Goal: Task Accomplishment & Management: Manage account settings

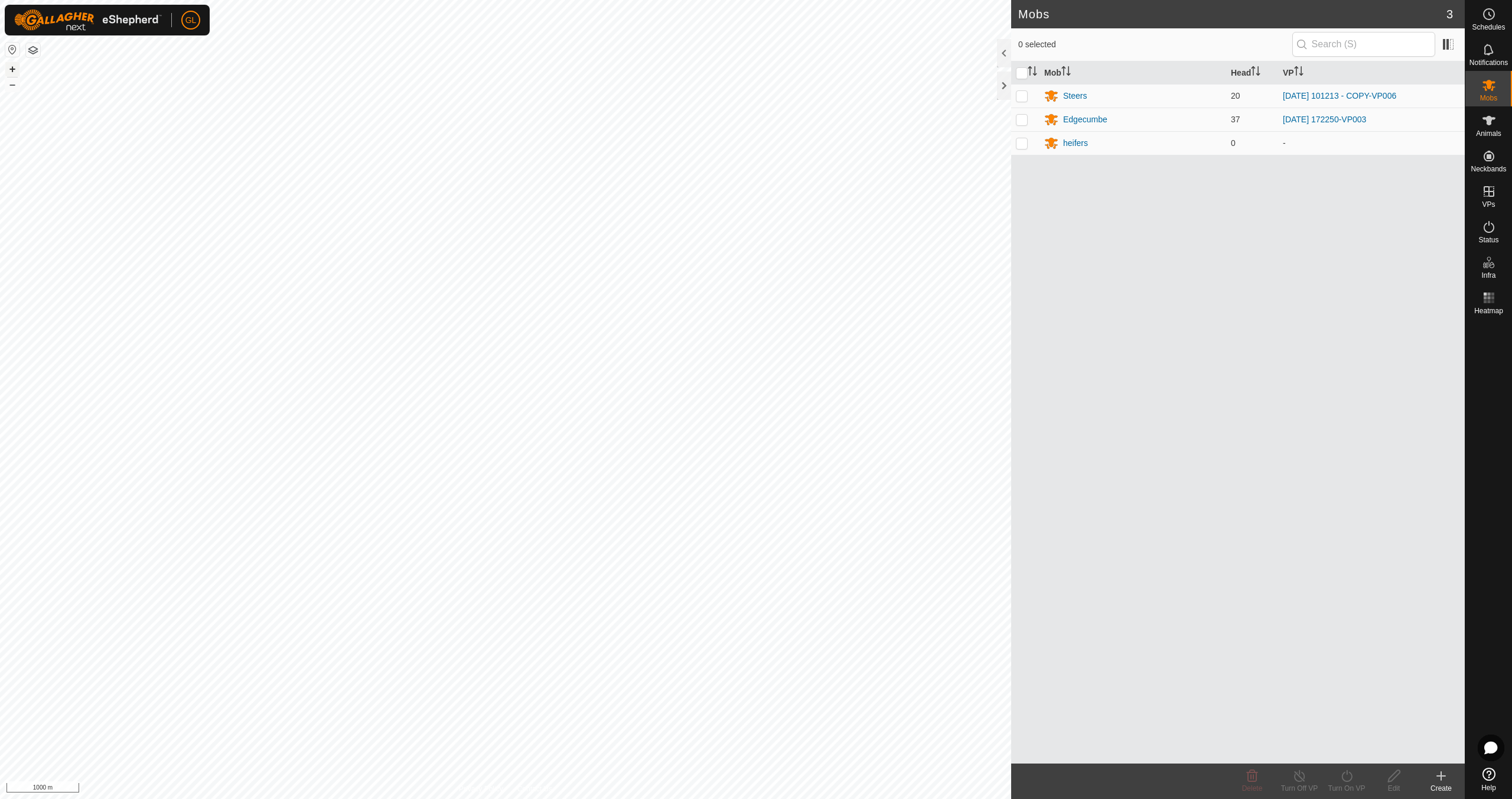
click at [10, 66] on button "+" at bounding box center [12, 69] width 14 height 14
click at [10, 67] on button "+" at bounding box center [12, 69] width 14 height 14
click at [13, 66] on button "+" at bounding box center [12, 69] width 14 height 14
click at [14, 66] on button "+" at bounding box center [12, 69] width 14 height 14
click at [13, 65] on button "+" at bounding box center [12, 69] width 14 height 14
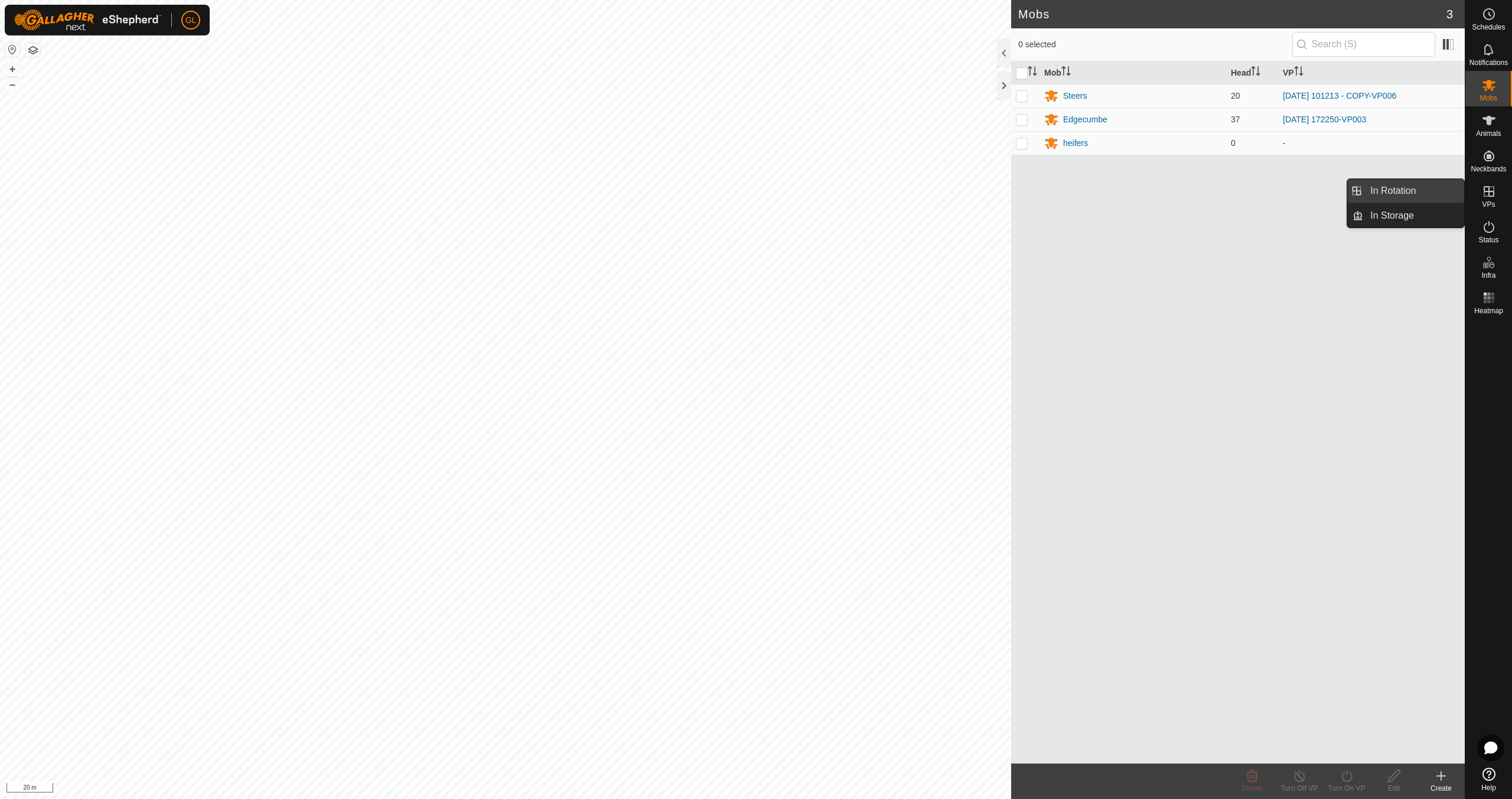
click at [1406, 193] on link "In Rotation" at bounding box center [1413, 191] width 101 height 24
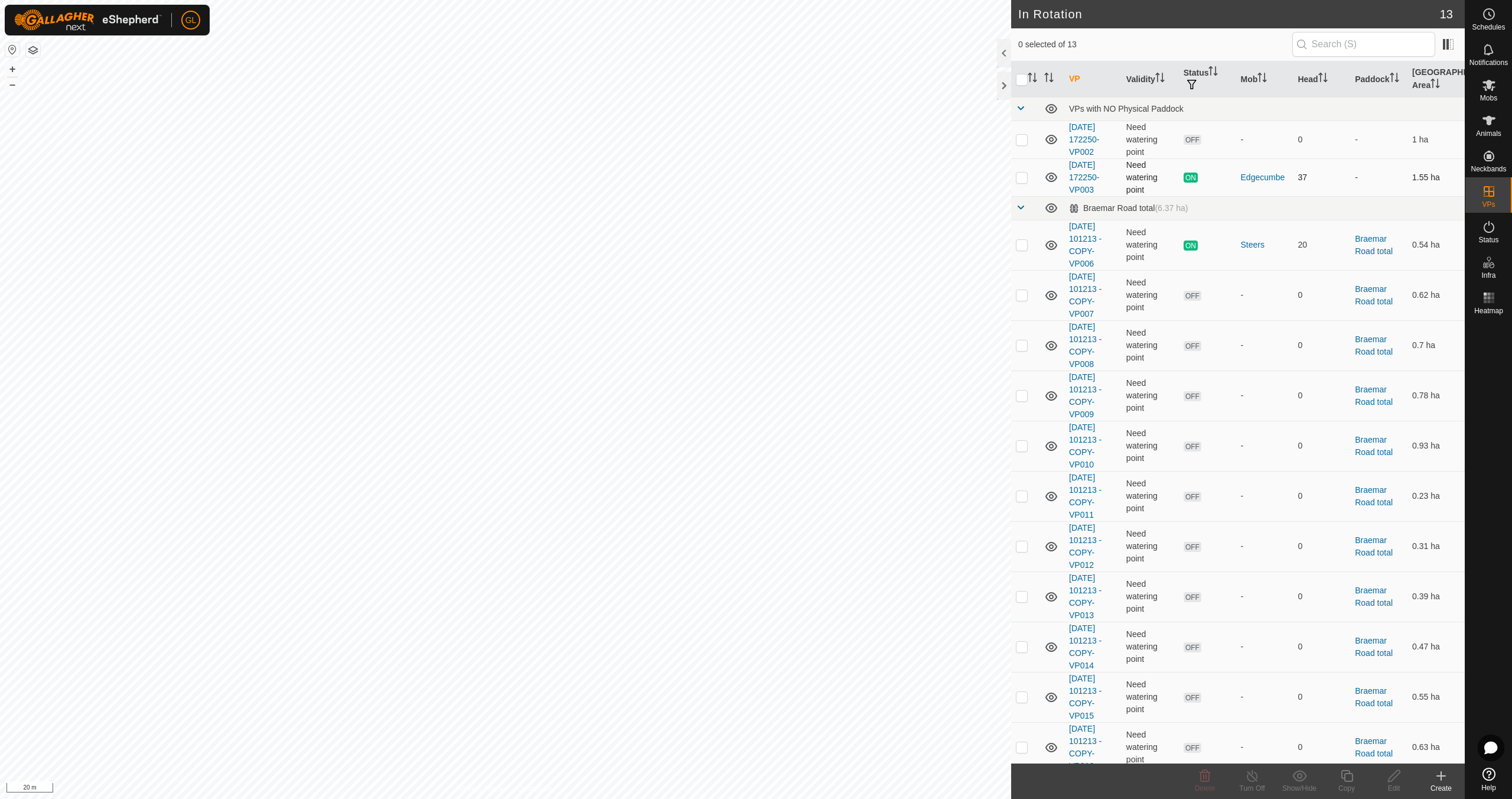
click at [1020, 178] on p-checkbox at bounding box center [1022, 177] width 12 height 9
checkbox input "true"
click at [1351, 779] on icon at bounding box center [1347, 775] width 15 height 14
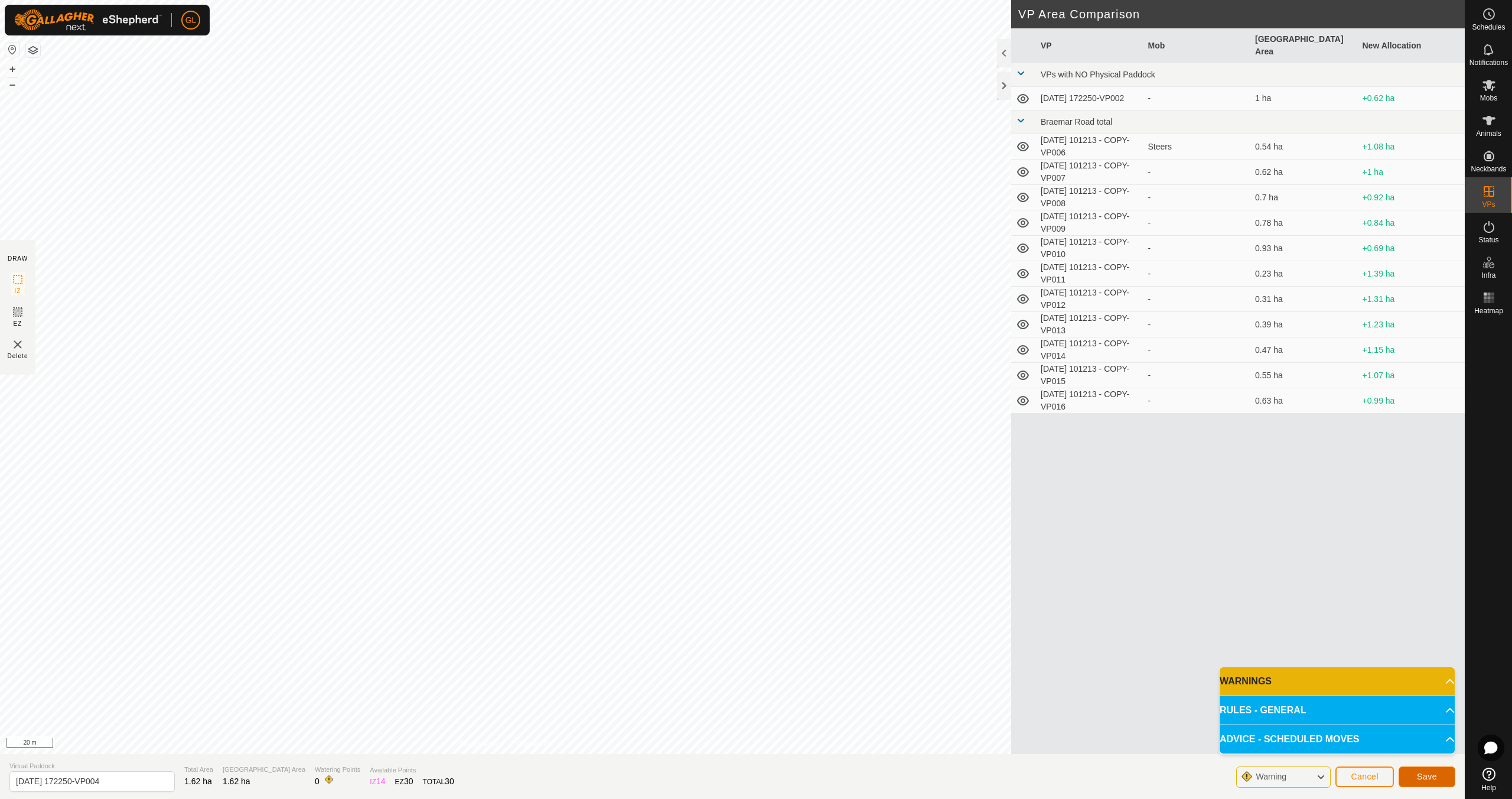
click at [1422, 778] on span "Save" at bounding box center [1427, 776] width 20 height 9
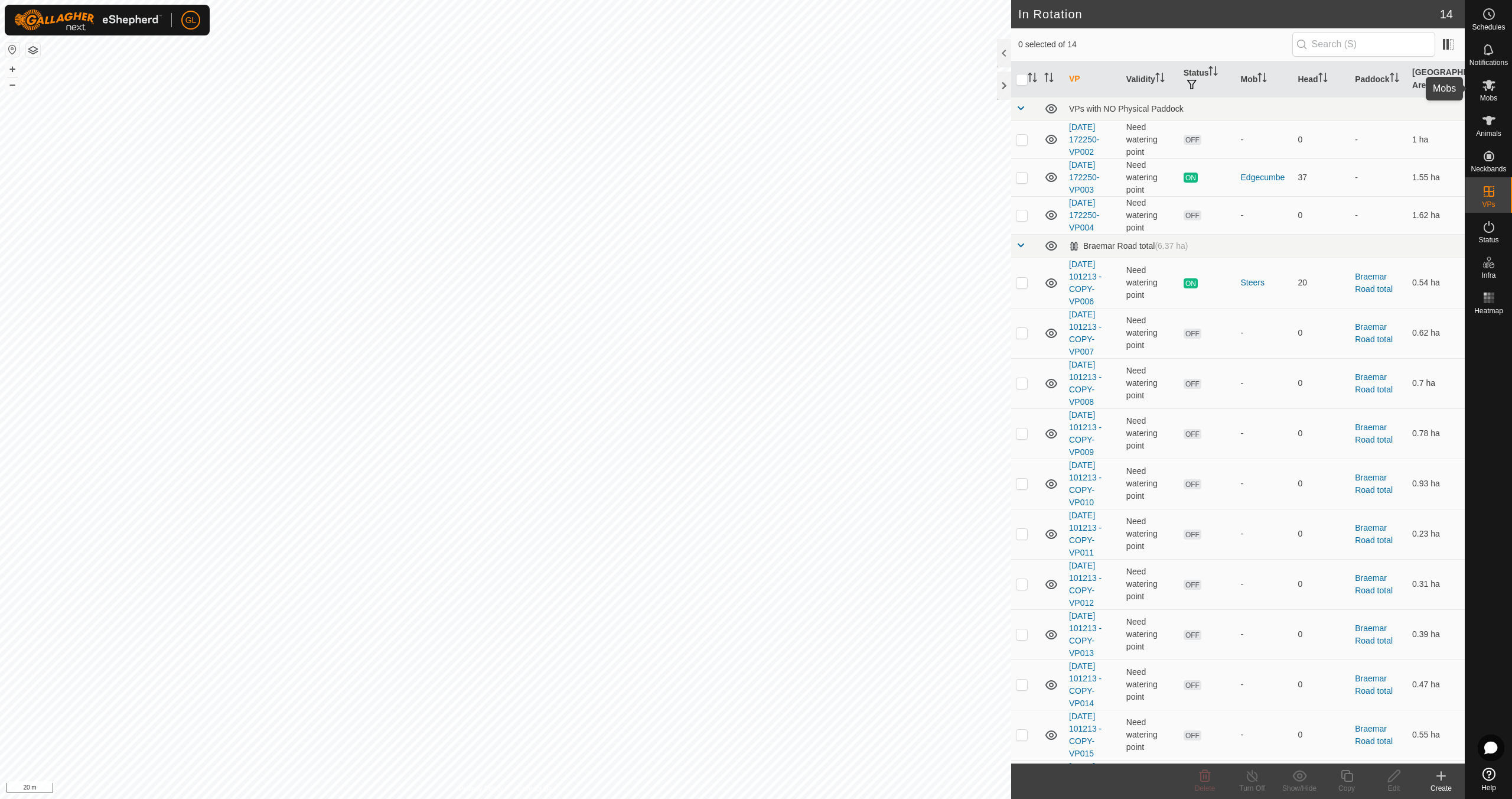
click at [1488, 88] on icon at bounding box center [1489, 85] width 13 height 11
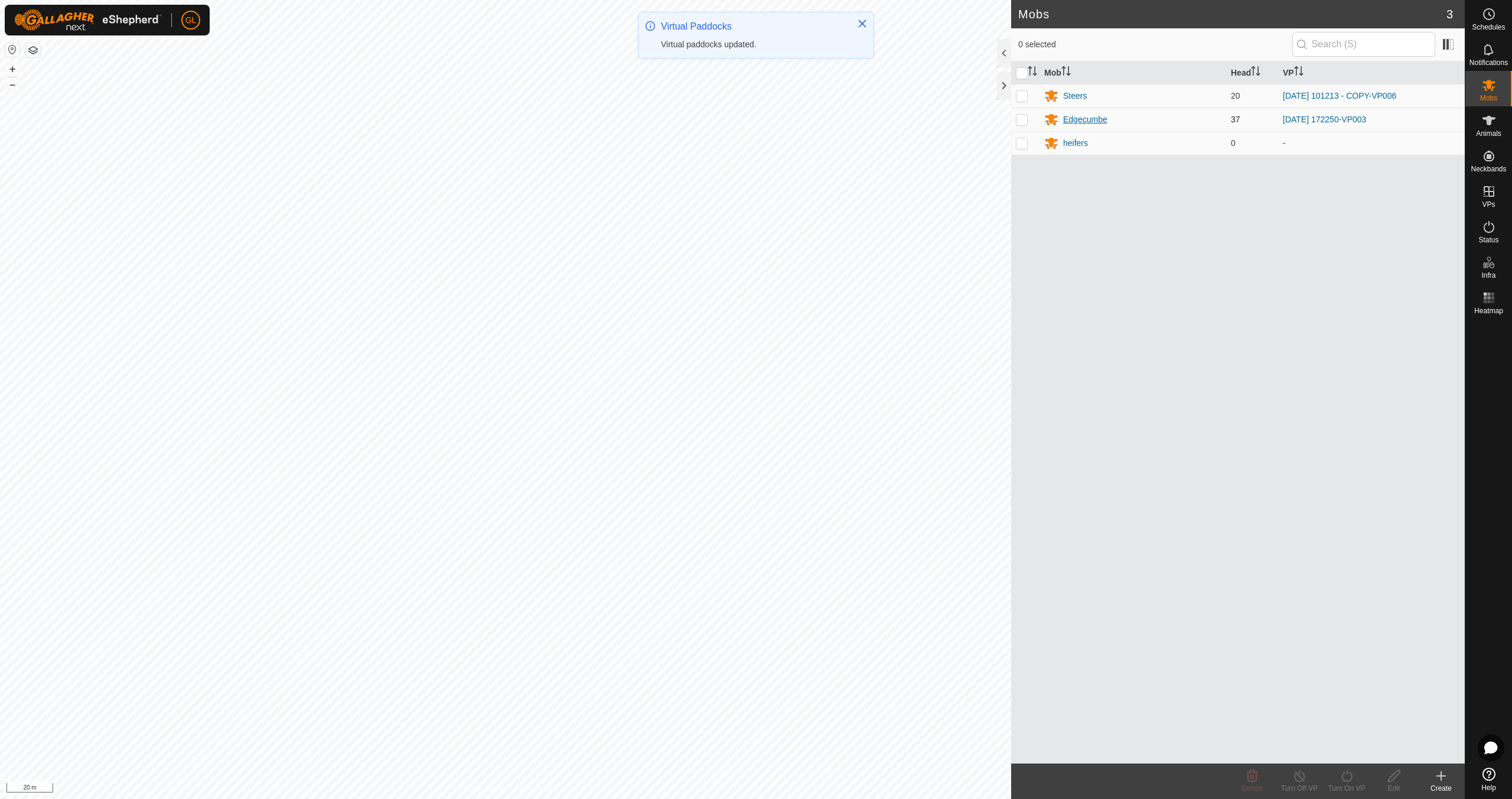
click at [1098, 119] on div "Edgecumbe" at bounding box center [1085, 120] width 44 height 13
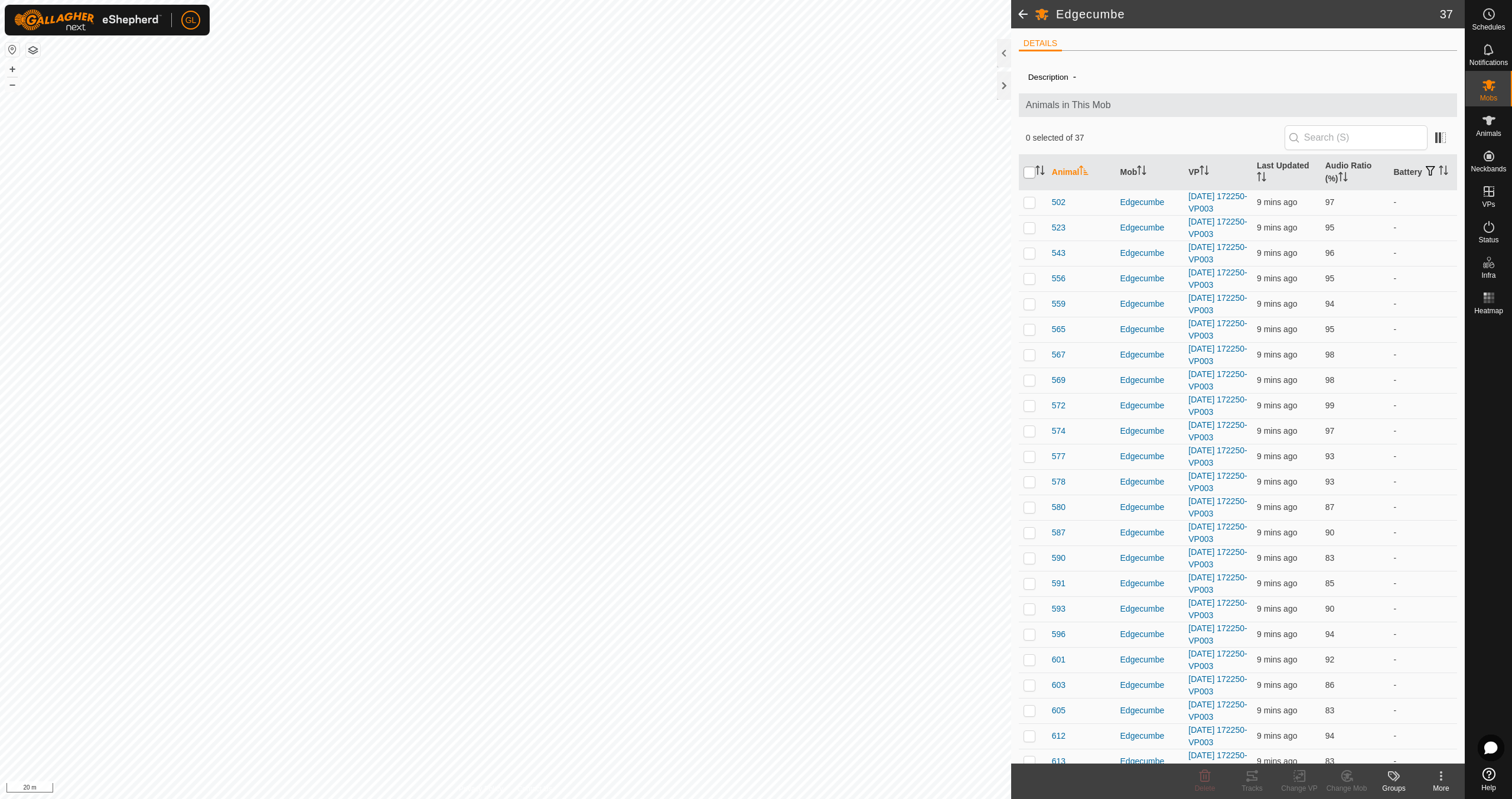
click at [1030, 171] on input "checkbox" at bounding box center [1029, 172] width 12 height 12
checkbox input "true"
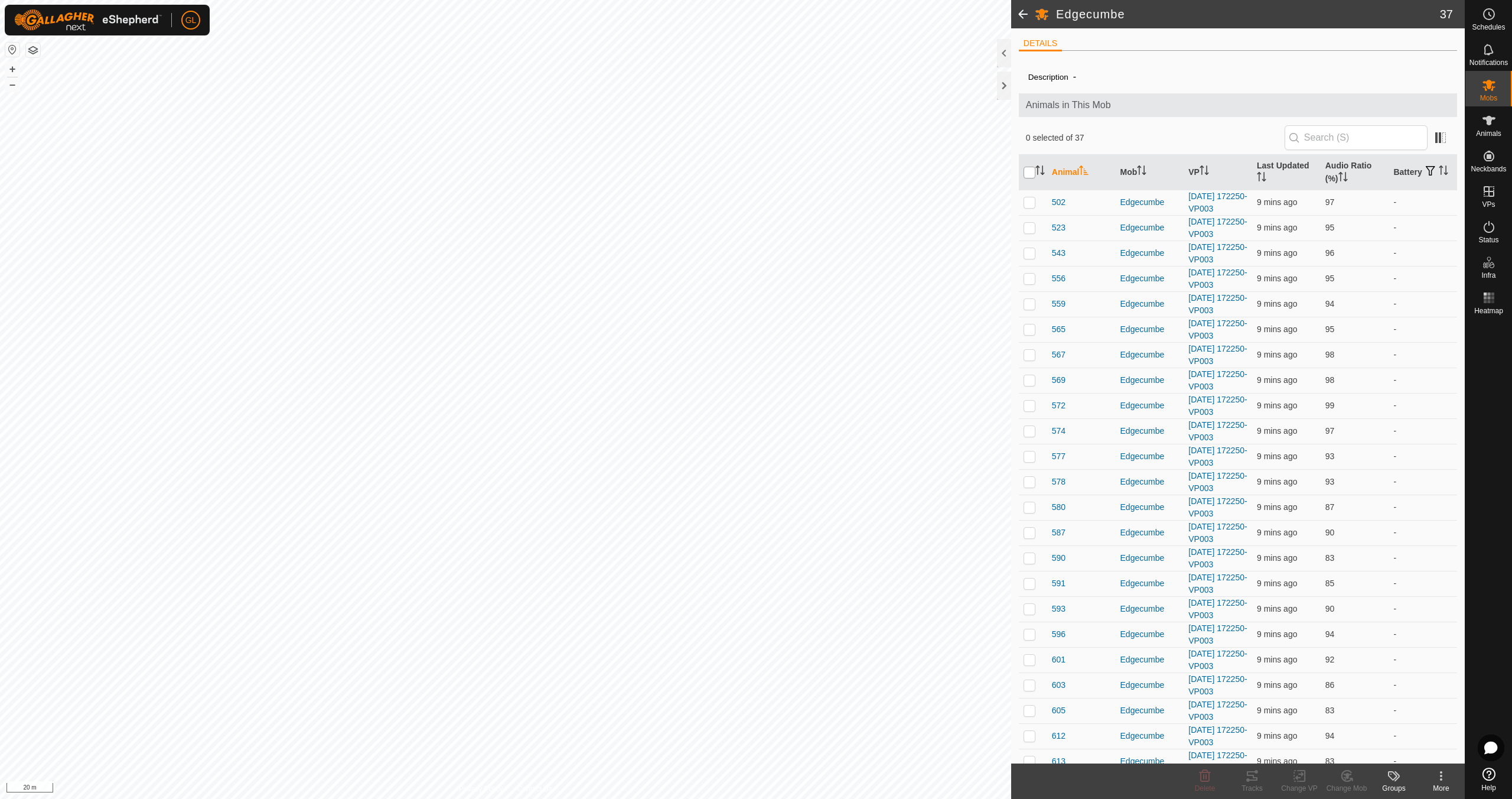
checkbox input "true"
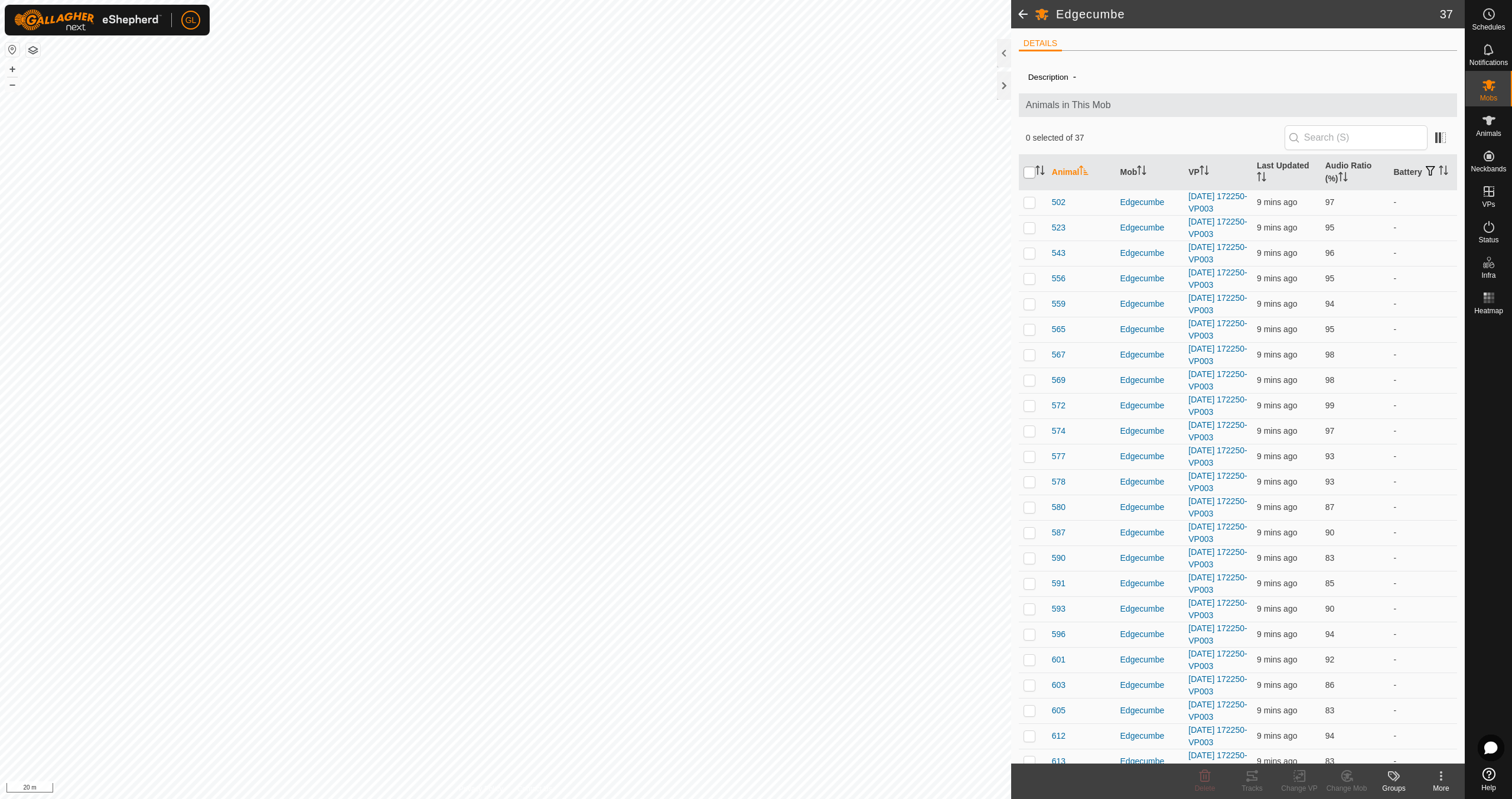
checkbox input "true"
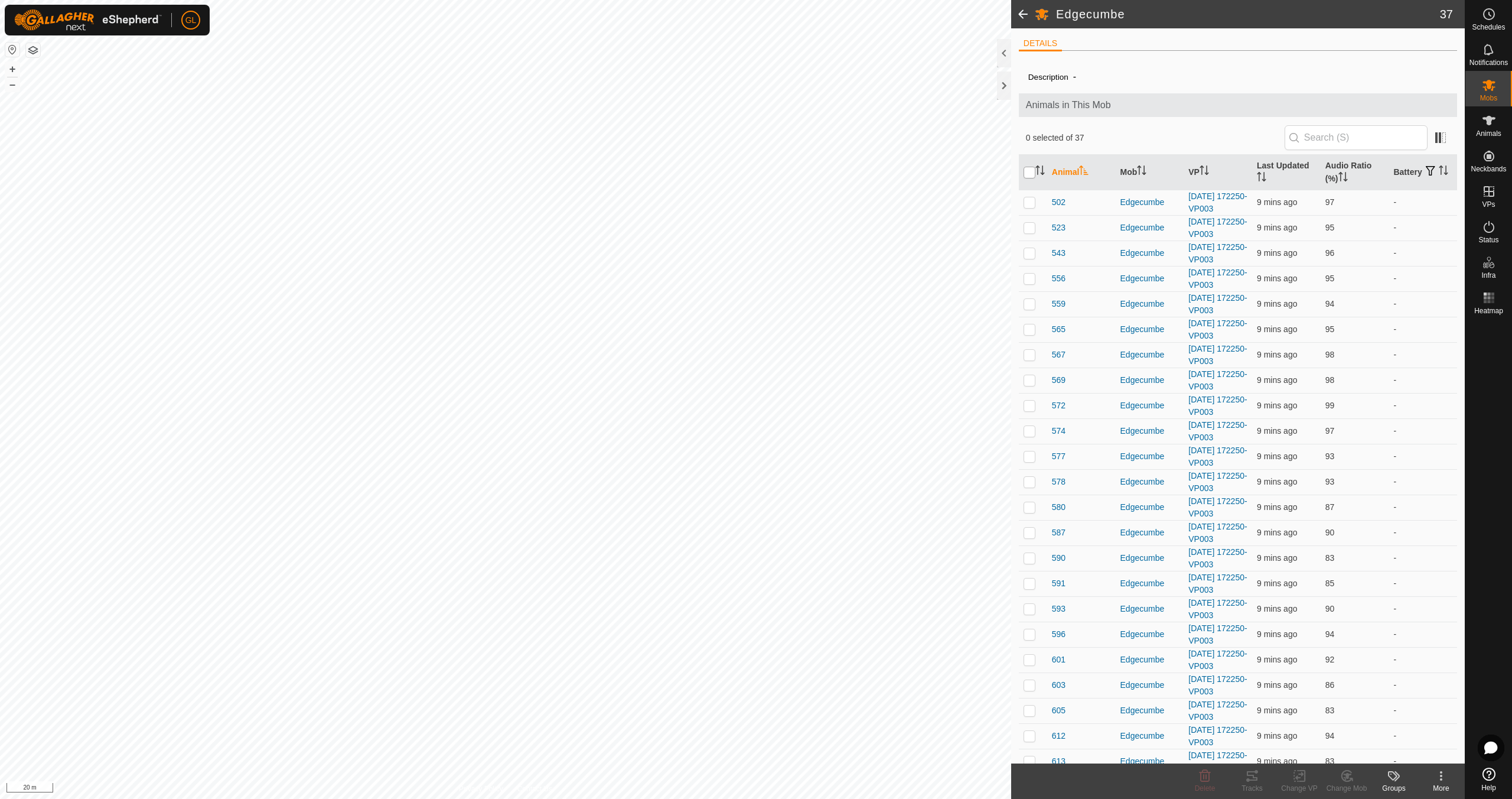
checkbox input "true"
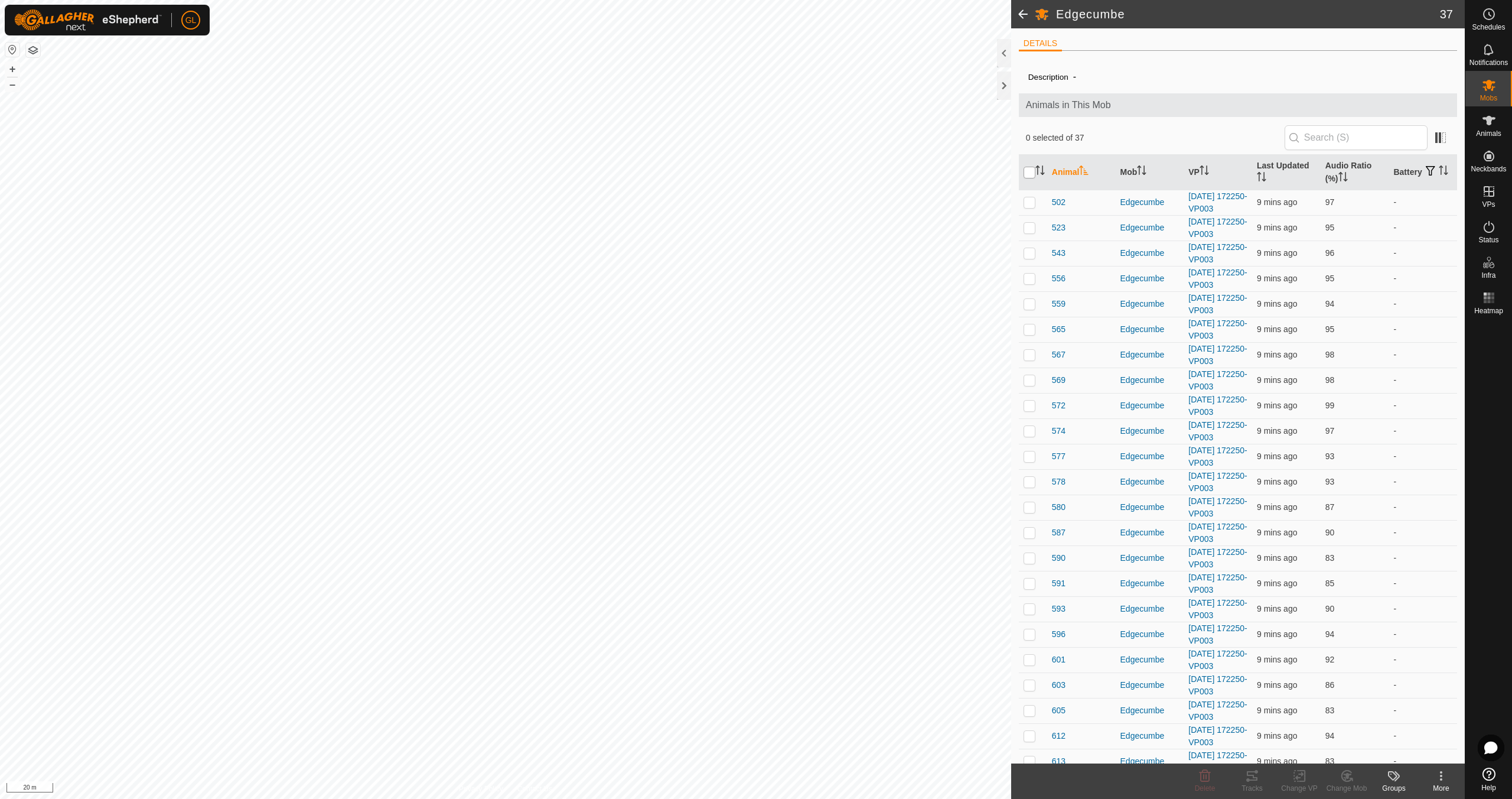
checkbox input "true"
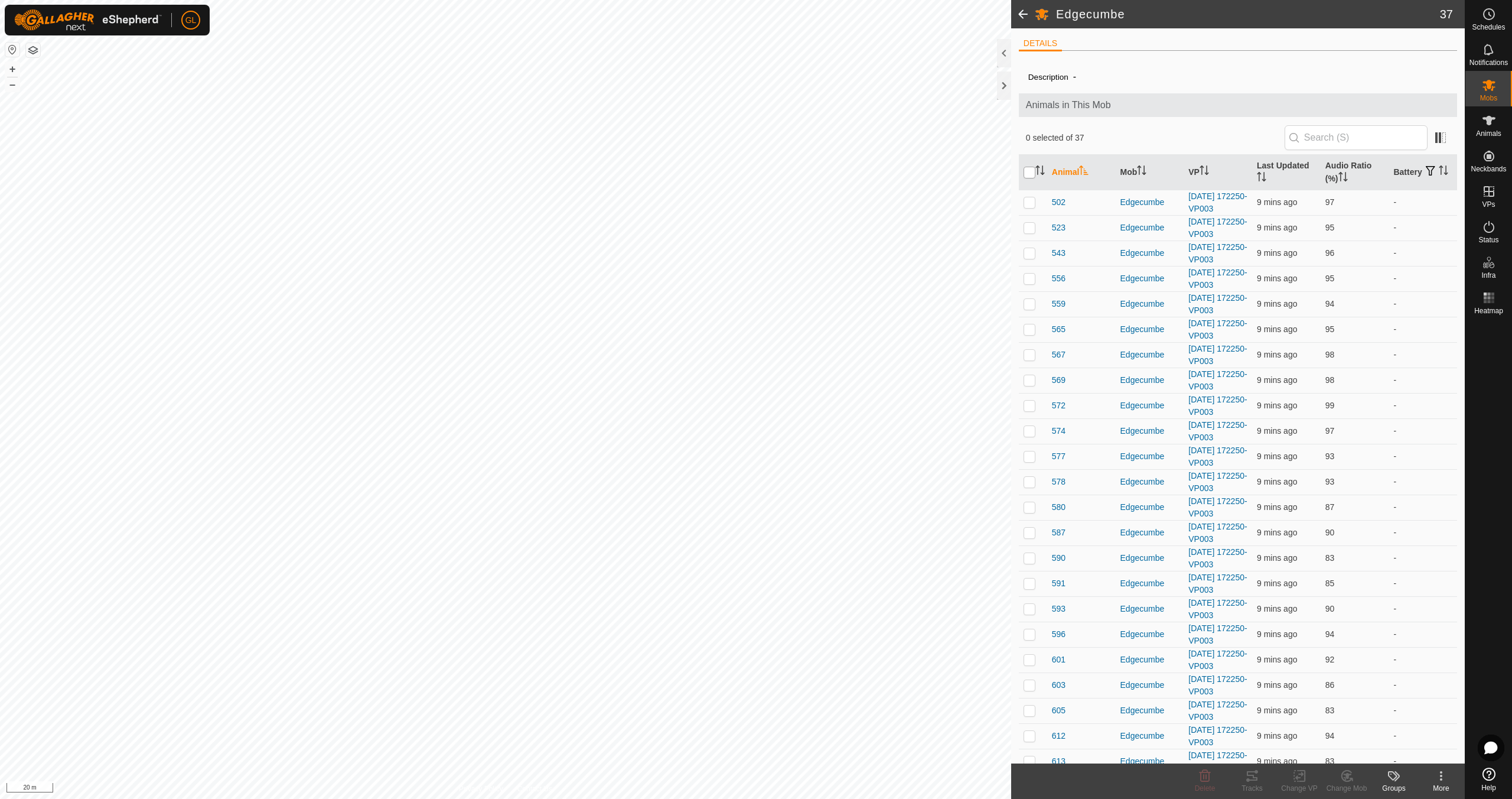
checkbox input "true"
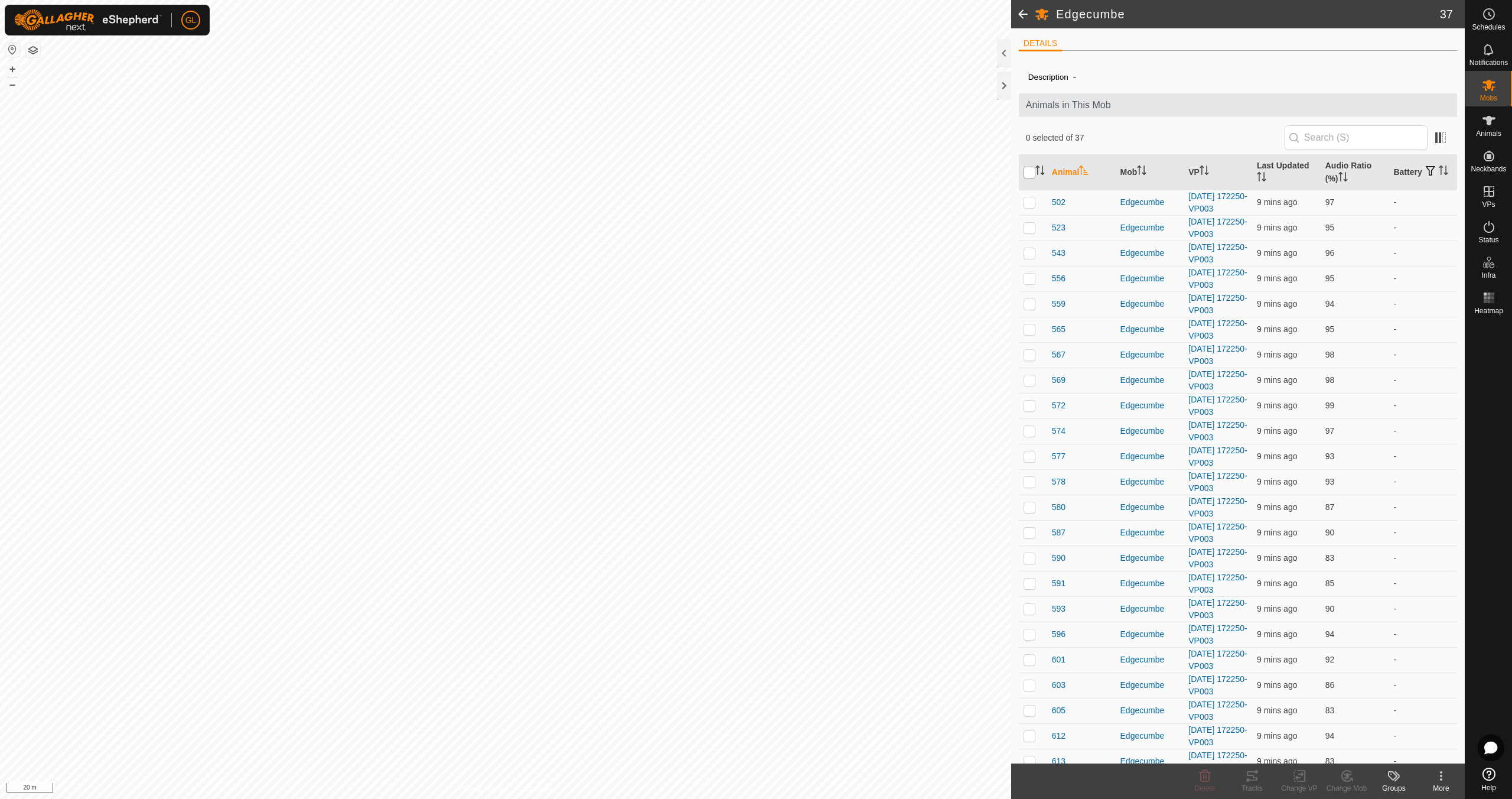
checkbox input "true"
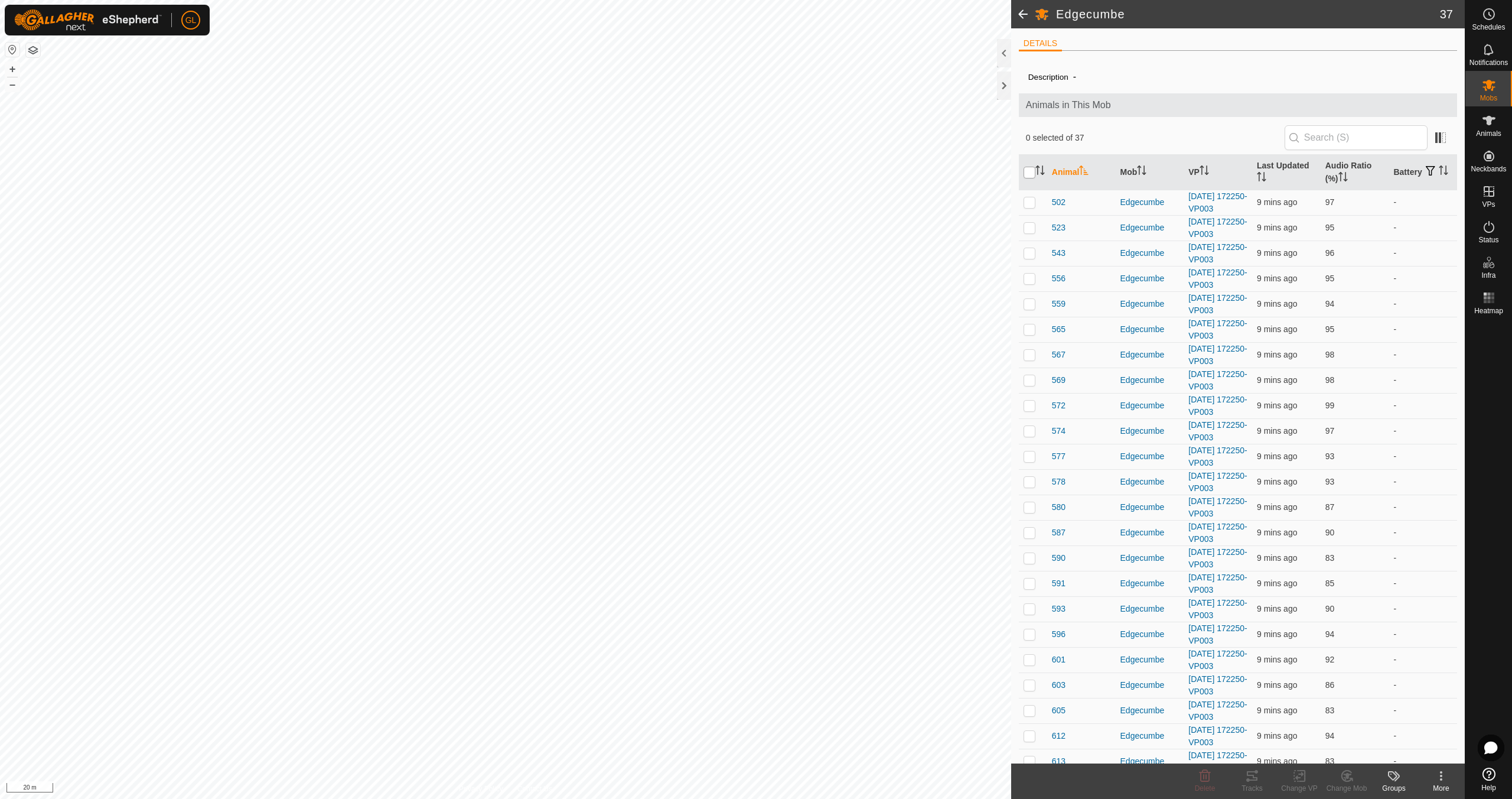
checkbox input "true"
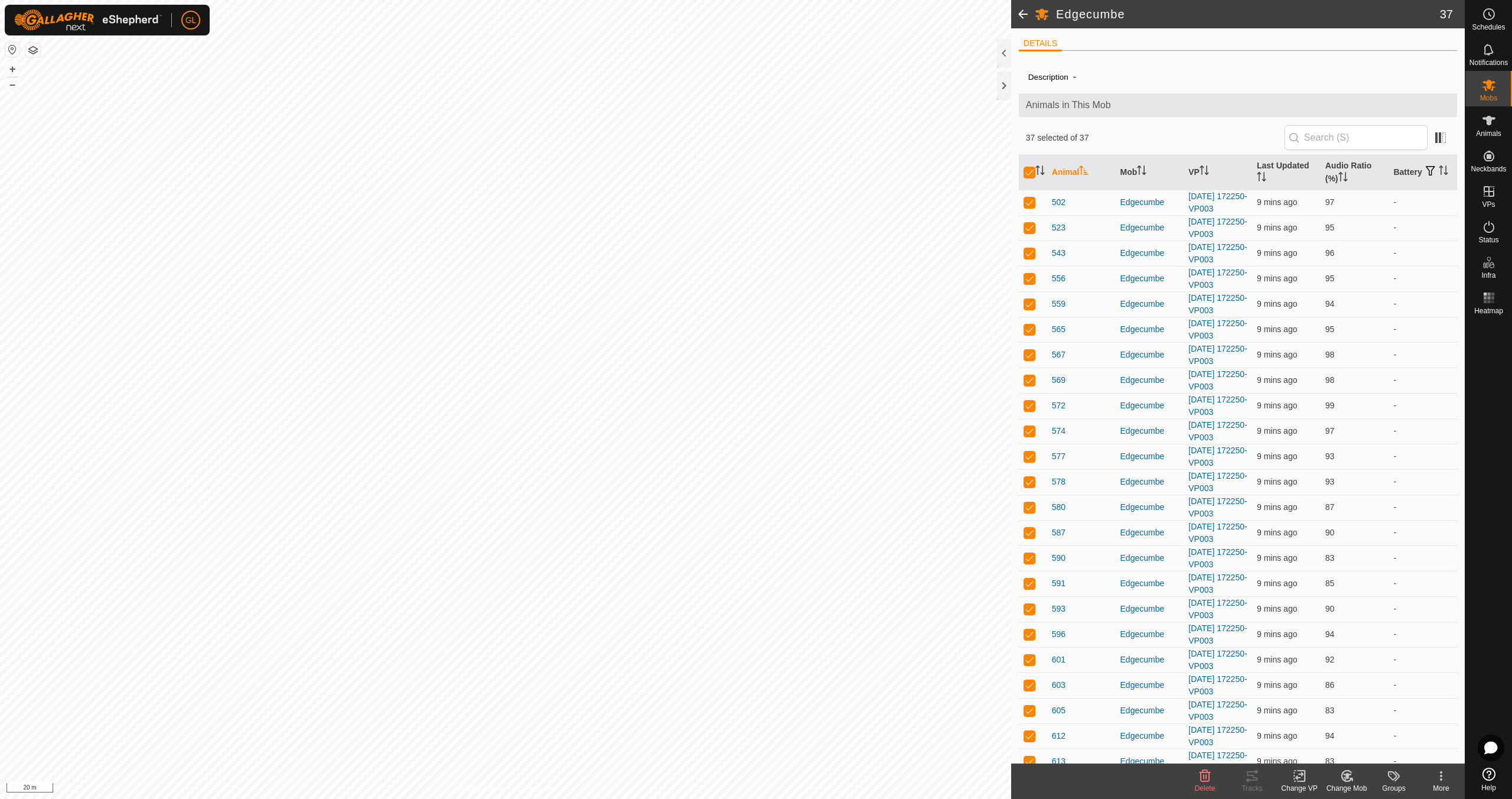
click at [1296, 782] on div "Change VP" at bounding box center [1300, 781] width 48 height 36
click at [1314, 726] on link "Choose VP..." at bounding box center [1335, 725] width 117 height 24
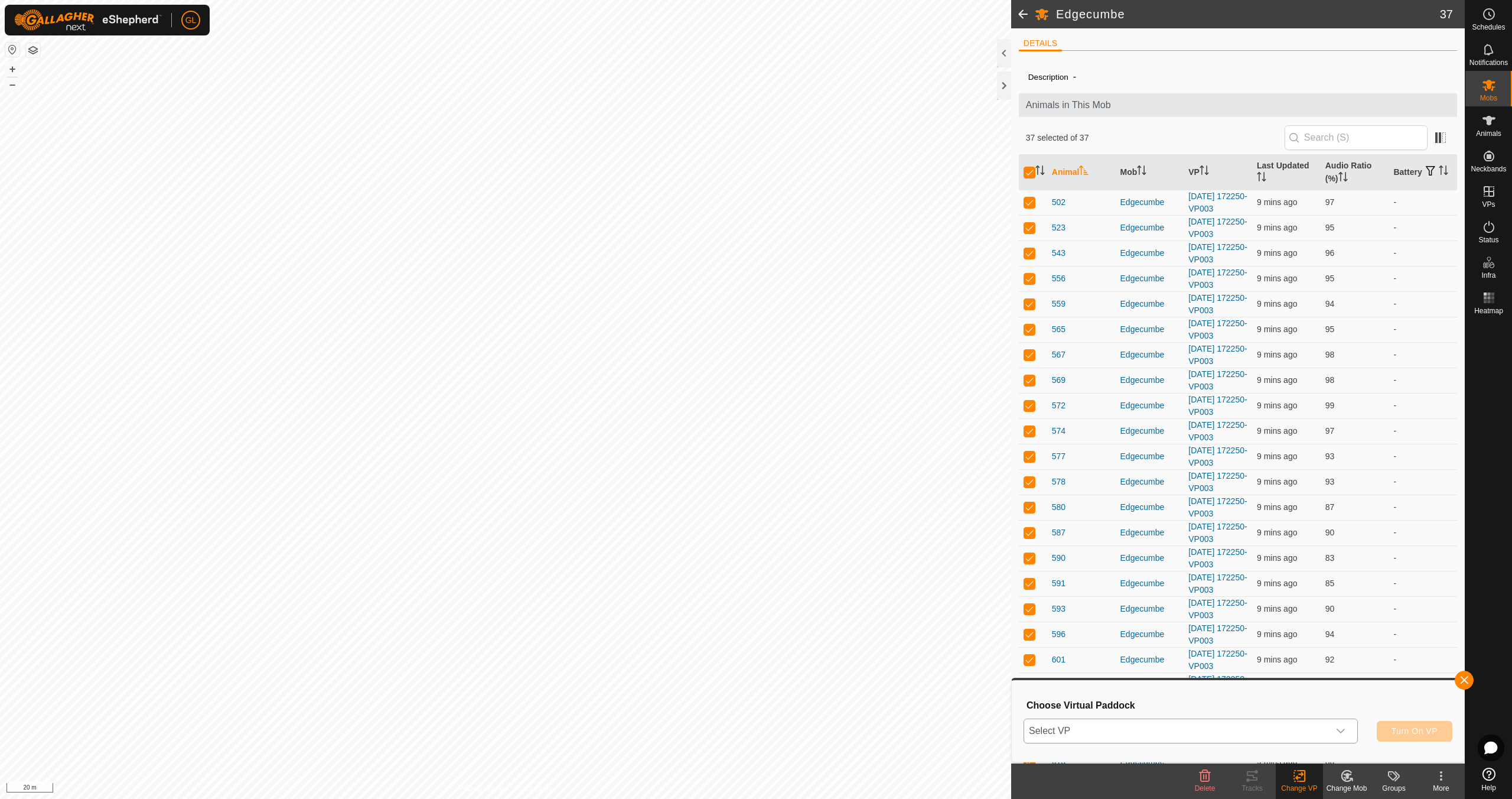
click at [1342, 729] on icon "dropdown trigger" at bounding box center [1341, 730] width 9 height 9
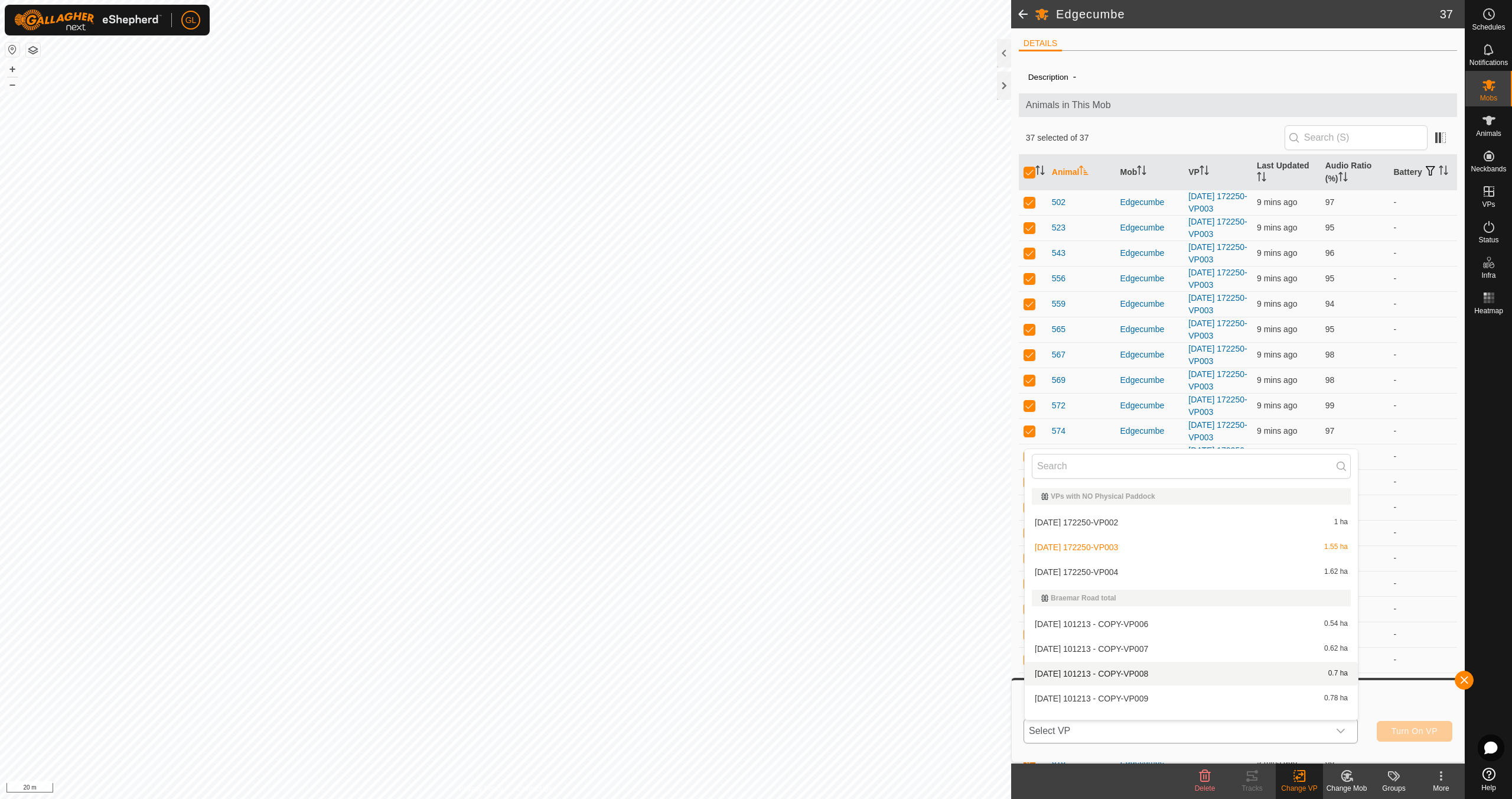
scroll to position [16, 0]
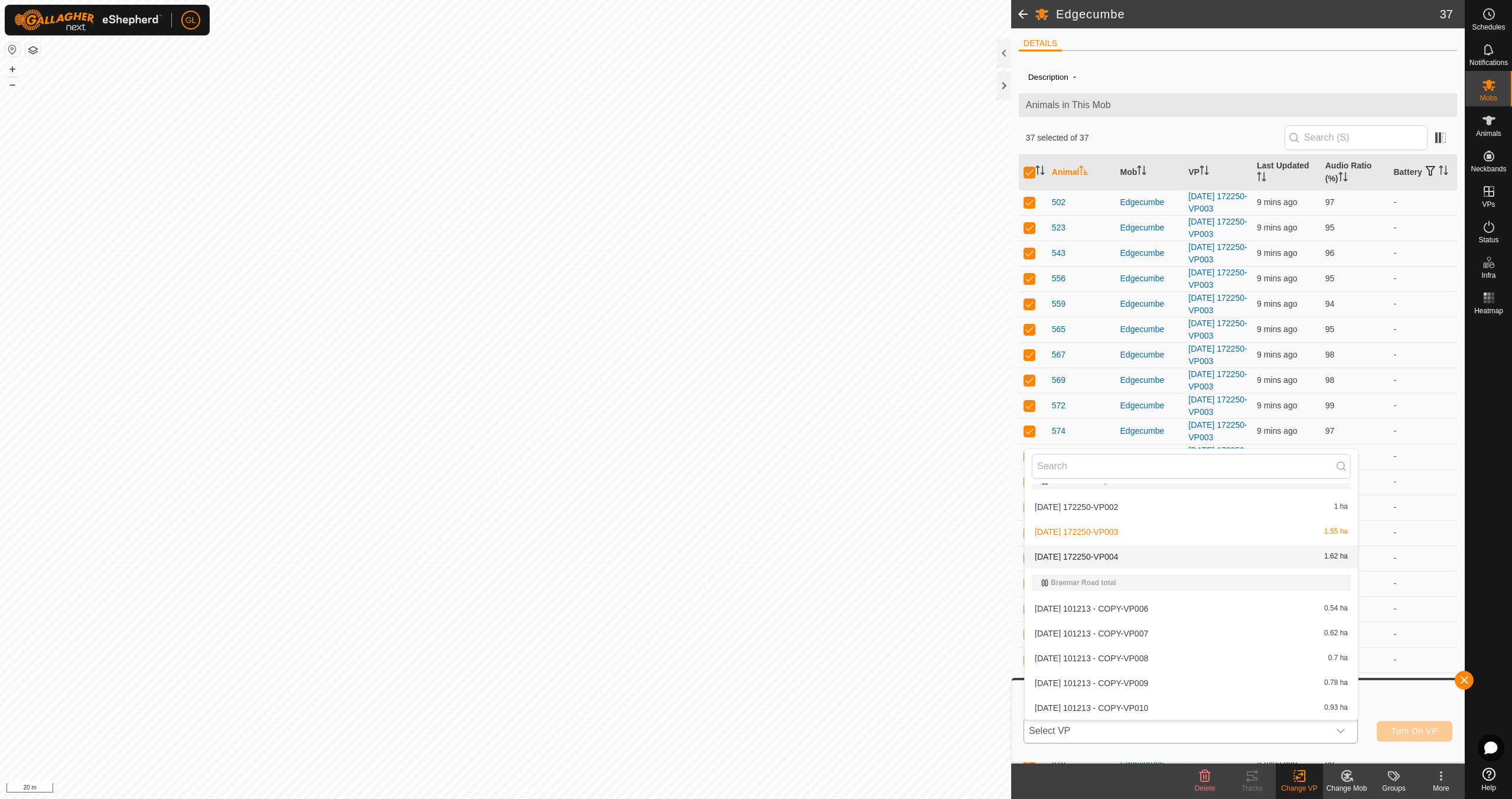
click at [1157, 556] on li "[DATE] 172250-VP004 1.62 ha" at bounding box center [1191, 557] width 333 height 24
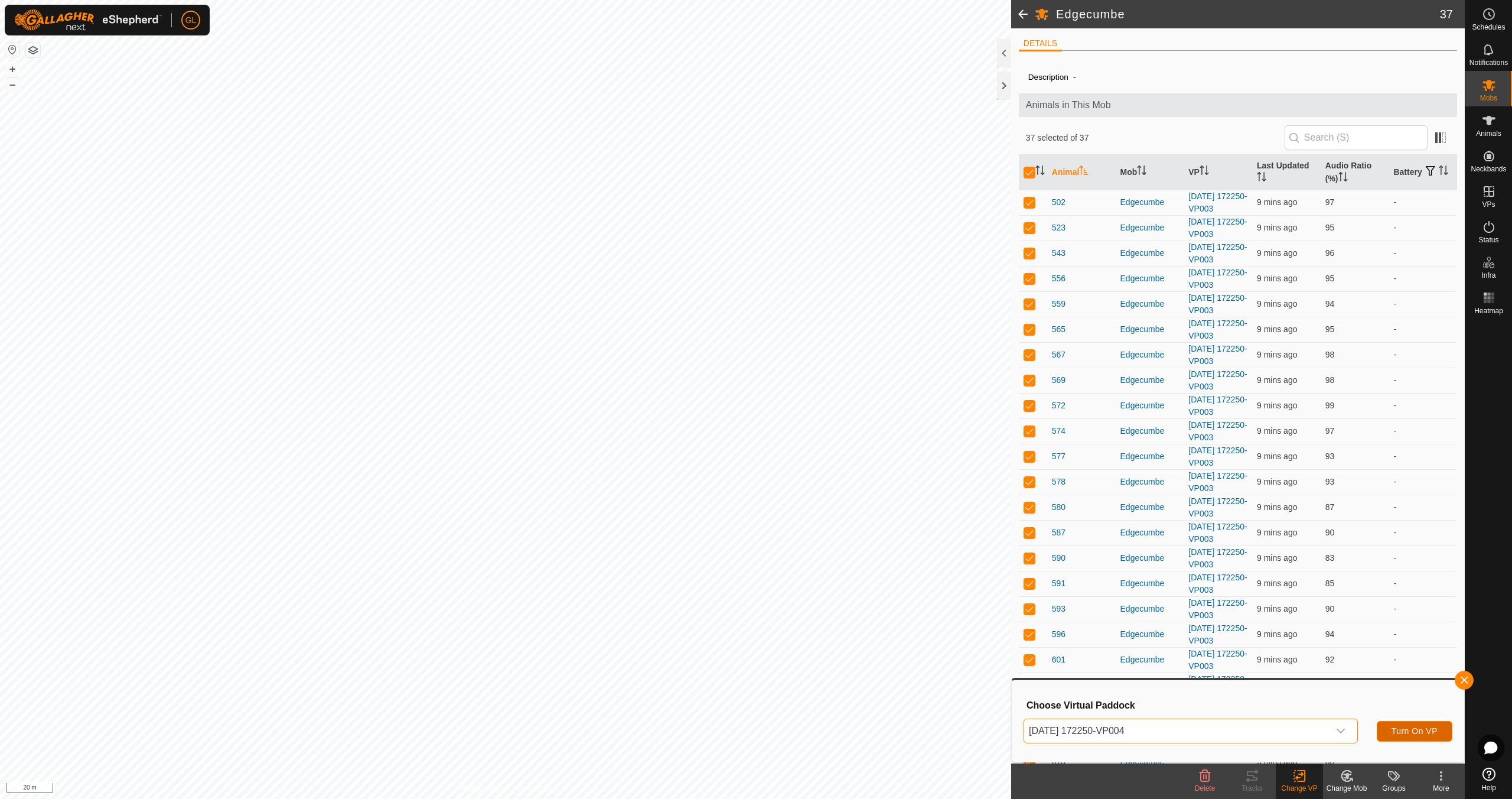
click at [1414, 728] on span "Turn On VP" at bounding box center [1415, 730] width 46 height 9
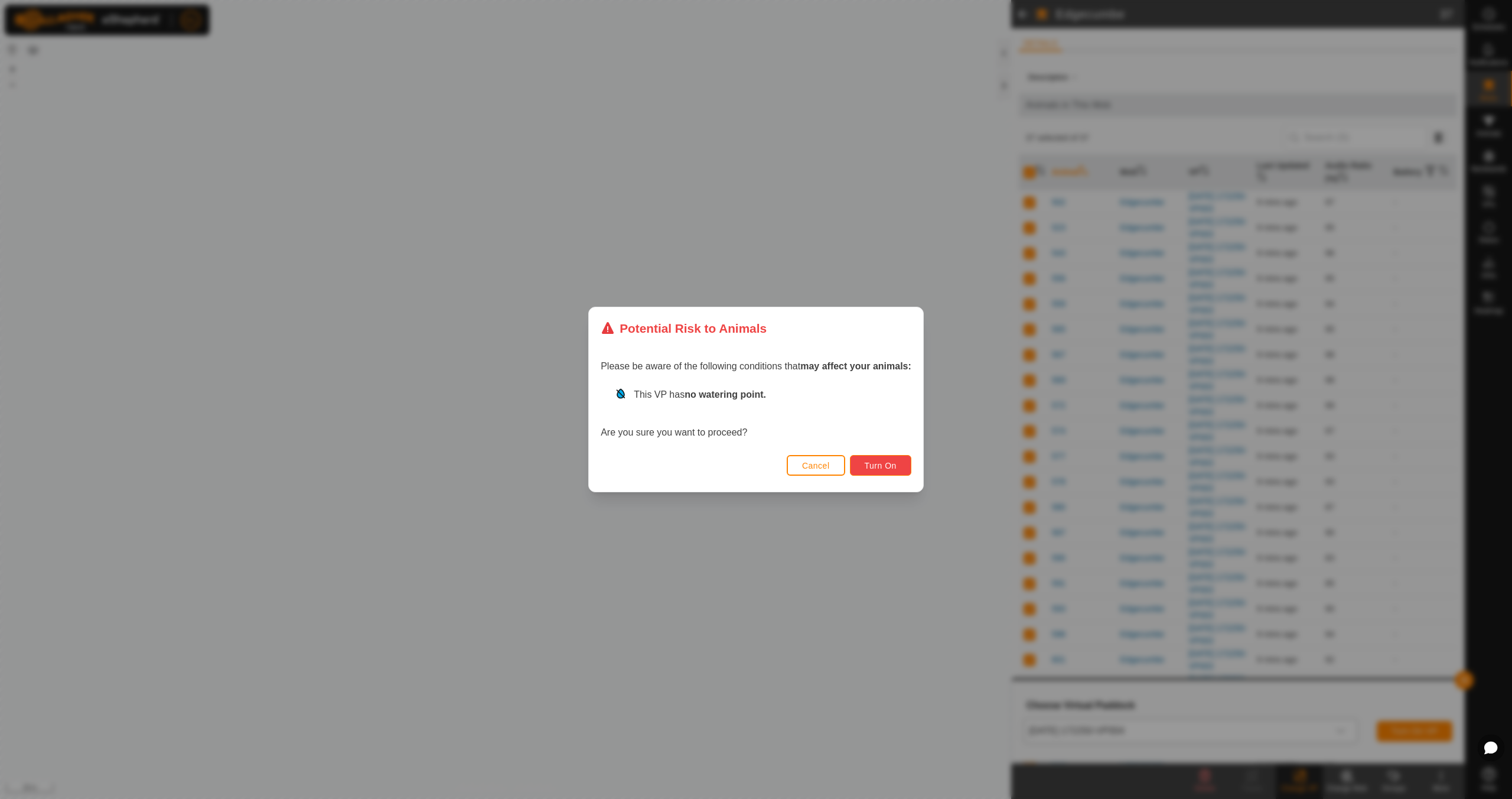
click at [875, 467] on span "Turn On" at bounding box center [880, 466] width 32 height 9
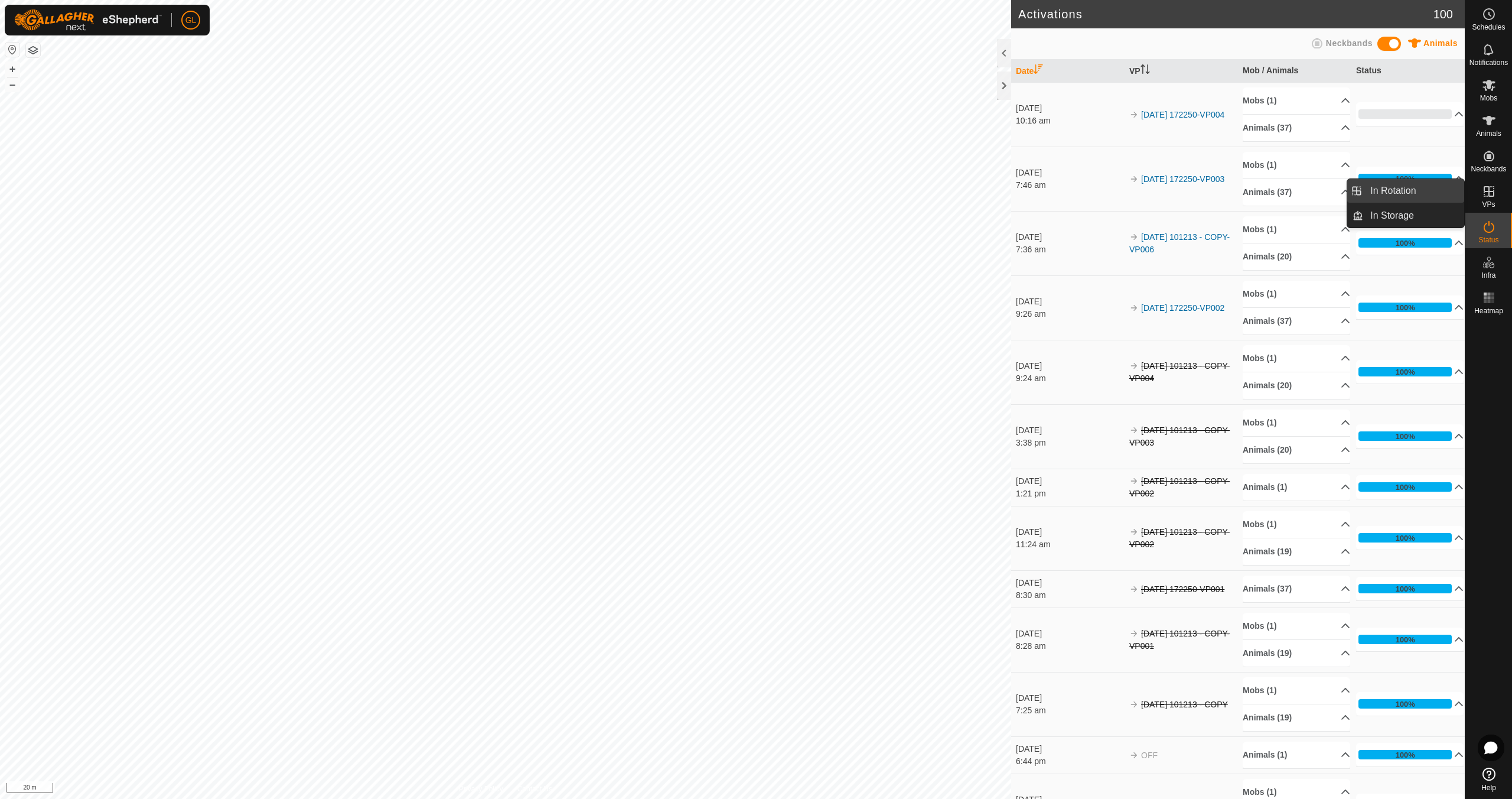
click at [1411, 189] on link "In Rotation" at bounding box center [1413, 191] width 101 height 24
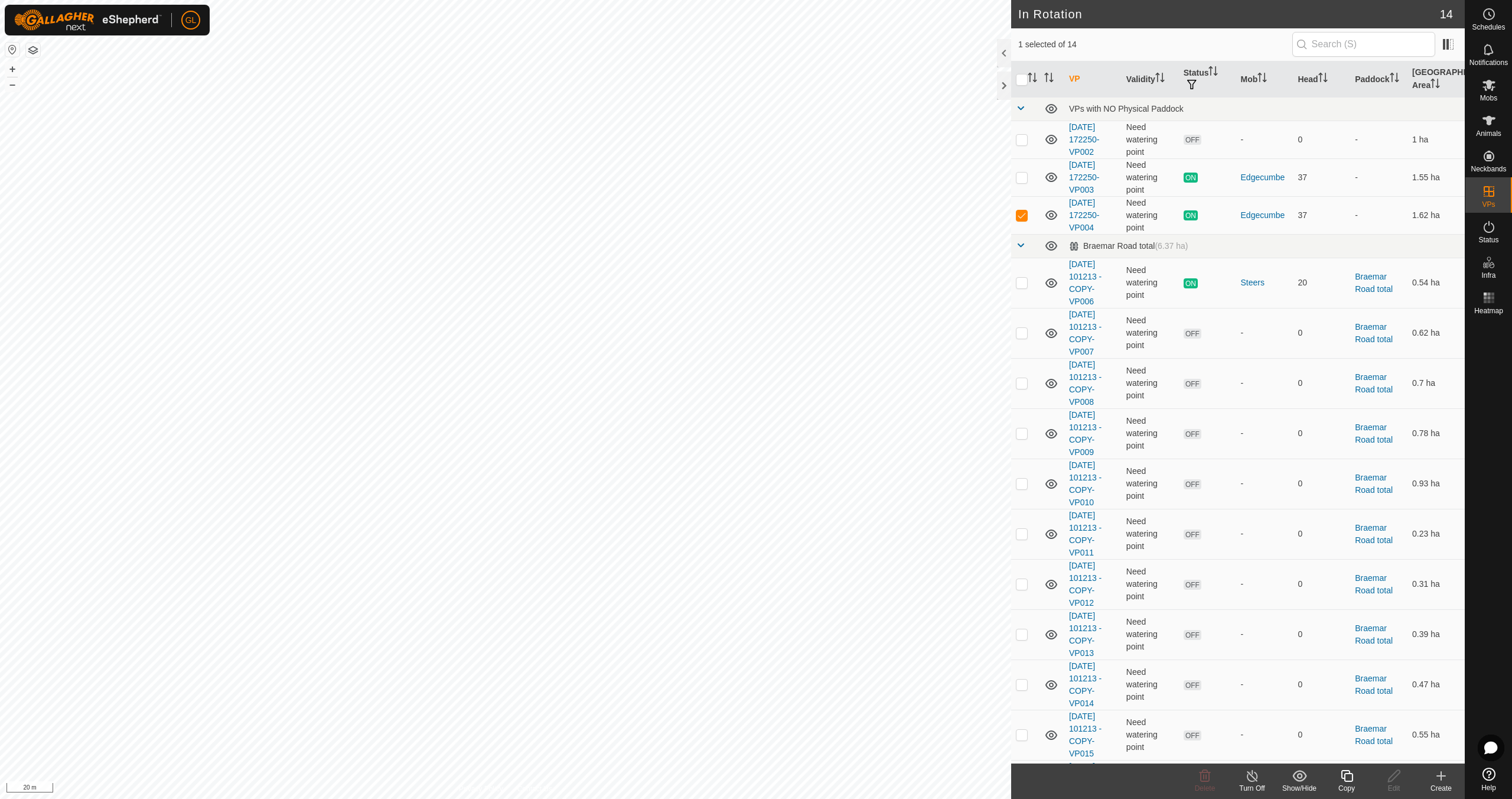
click at [1442, 778] on icon at bounding box center [1441, 775] width 14 height 14
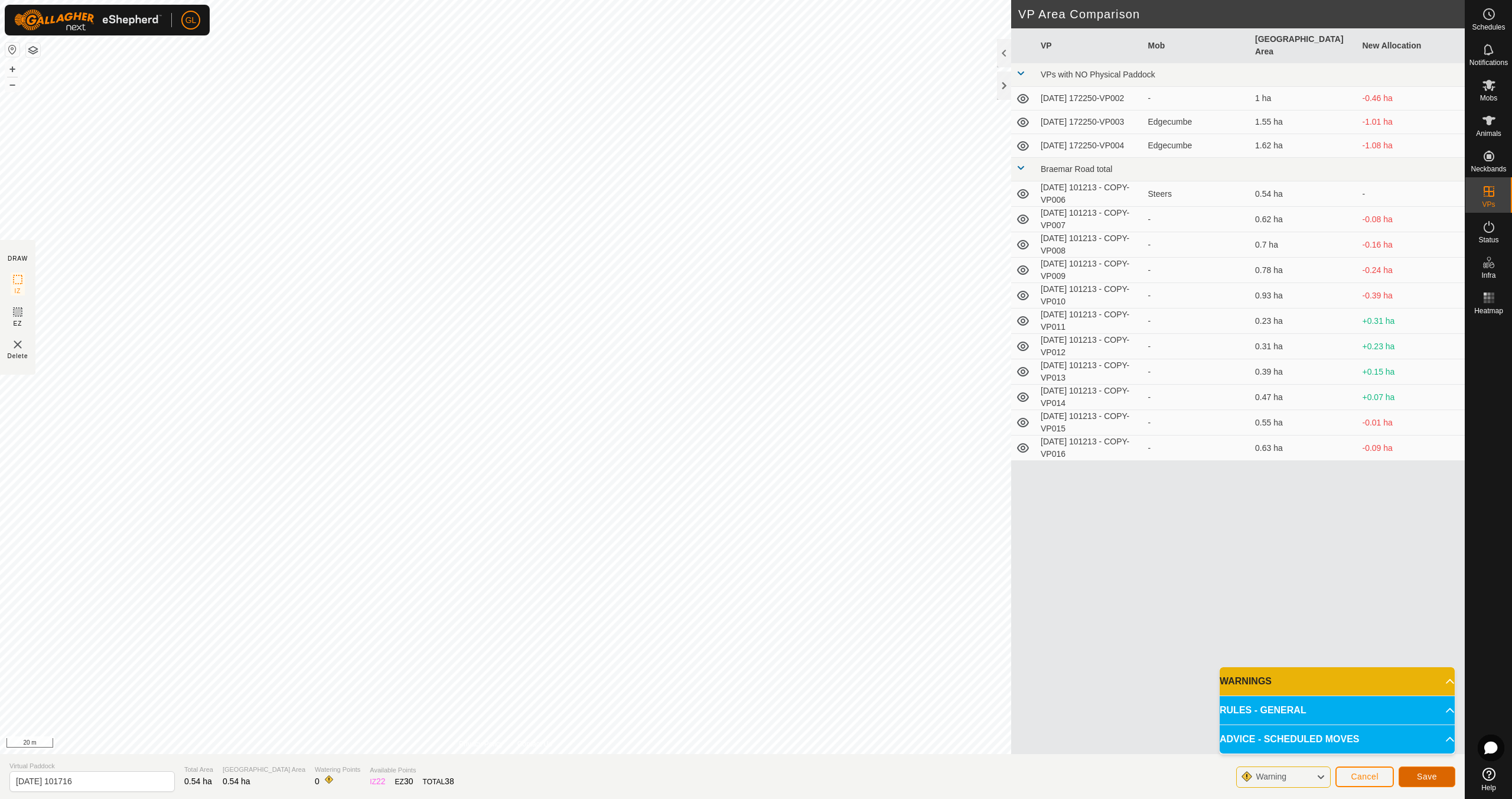
click at [1416, 774] on button "Save" at bounding box center [1427, 776] width 57 height 21
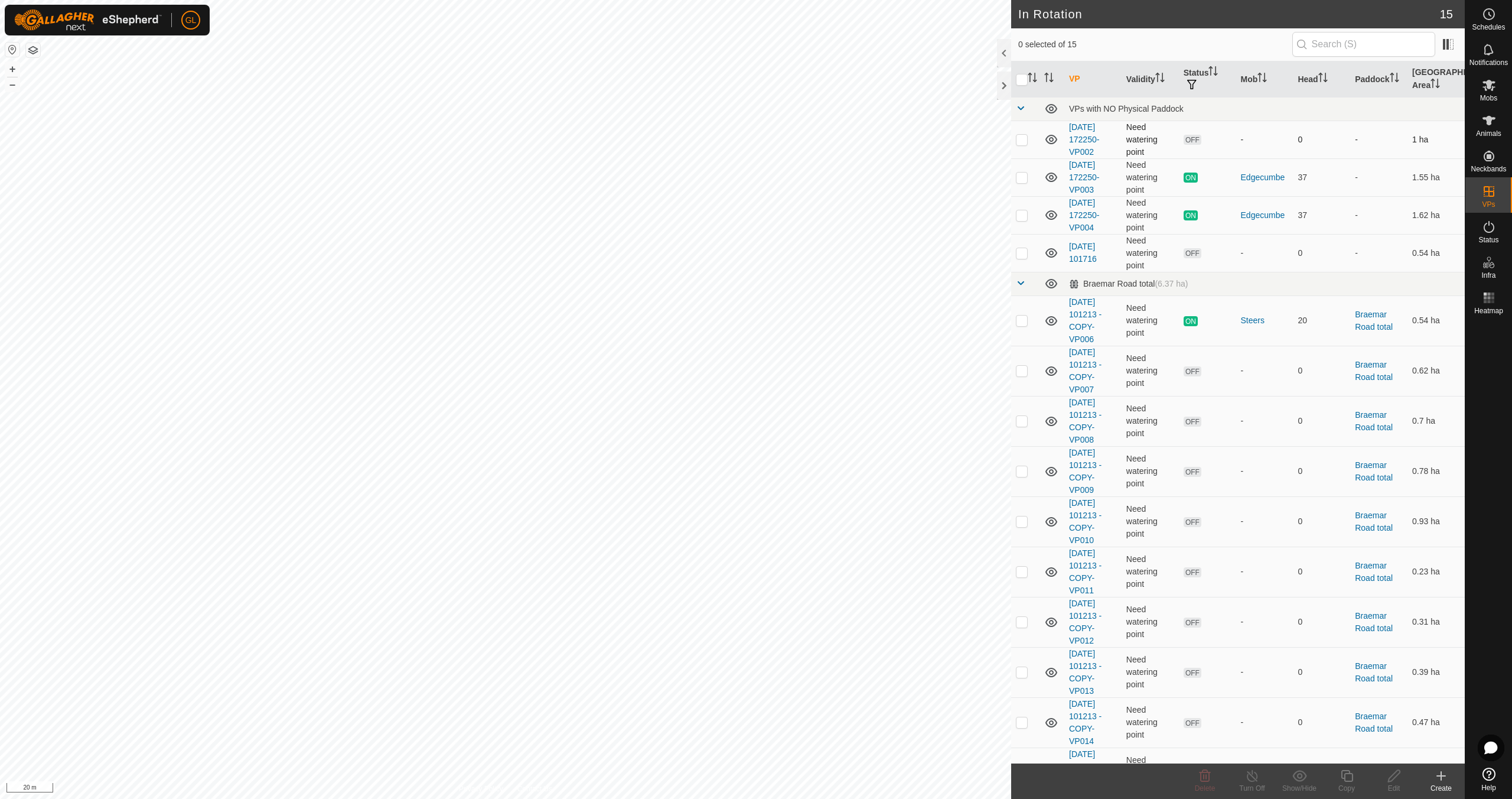
click at [1022, 138] on p-checkbox at bounding box center [1022, 139] width 12 height 9
checkbox input "true"
click at [1209, 778] on icon at bounding box center [1205, 775] width 11 height 12
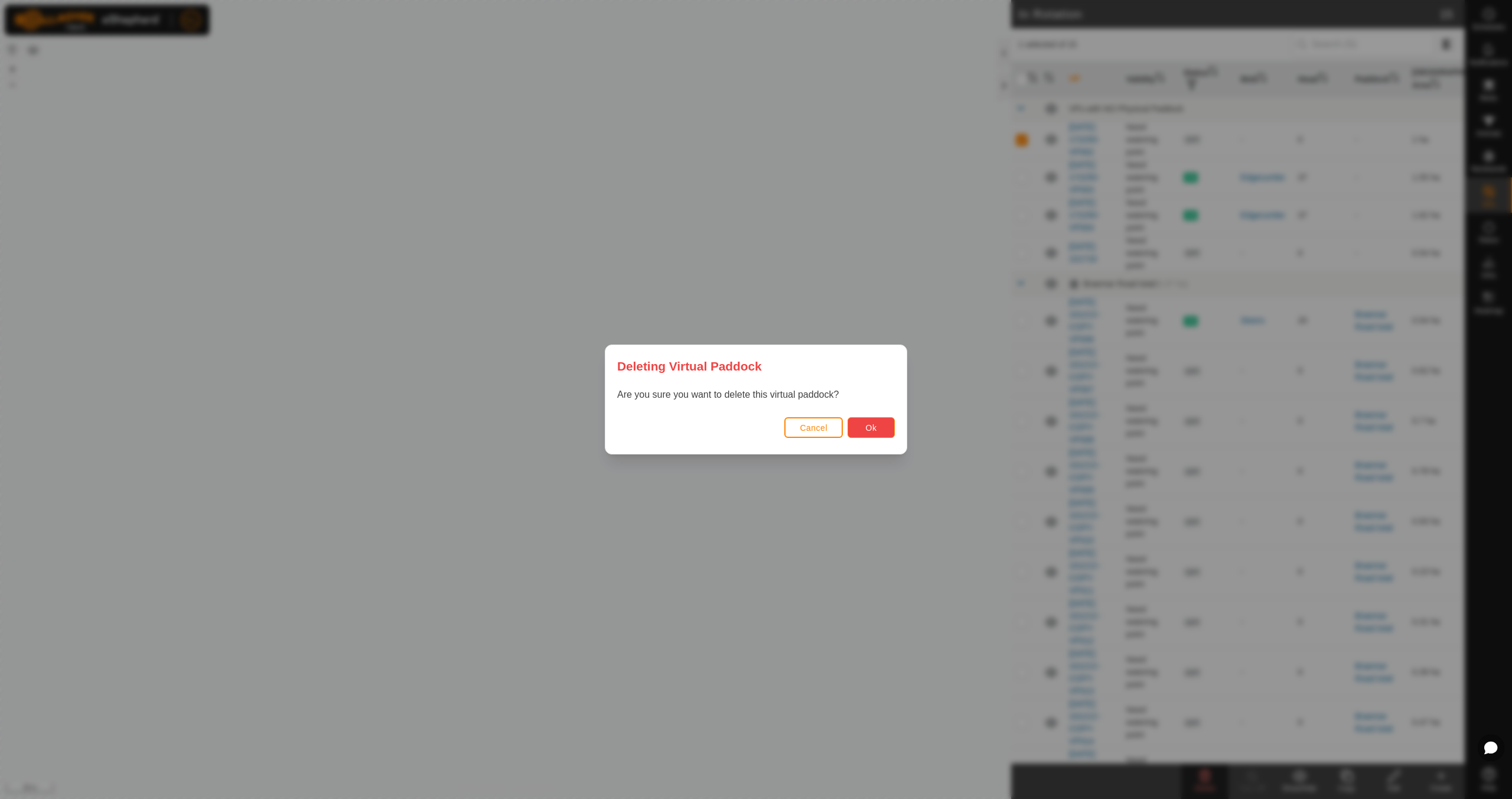
click at [875, 425] on span "Ok" at bounding box center [871, 427] width 11 height 9
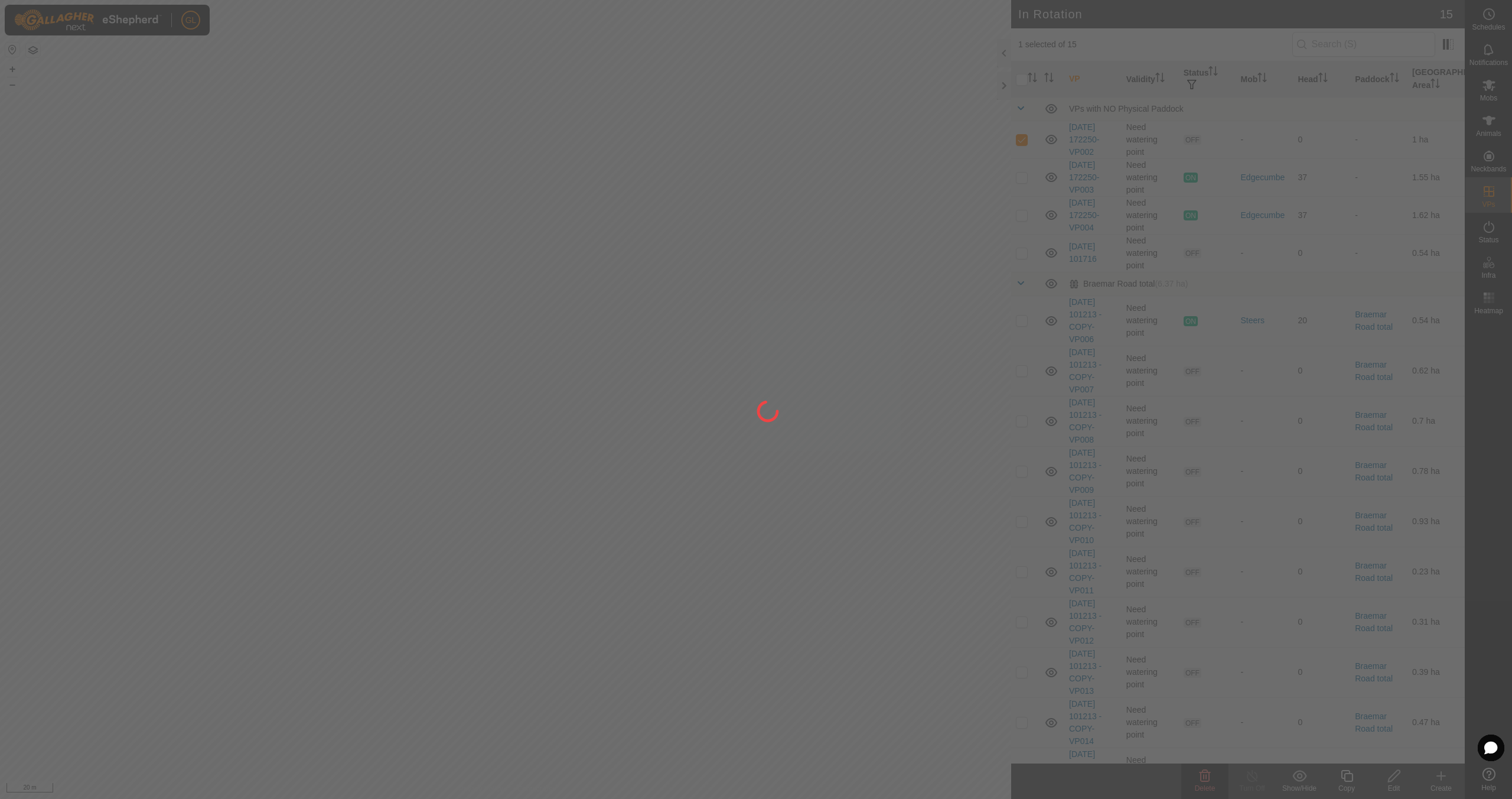
checkbox input "false"
